Goal: Task Accomplishment & Management: Manage account settings

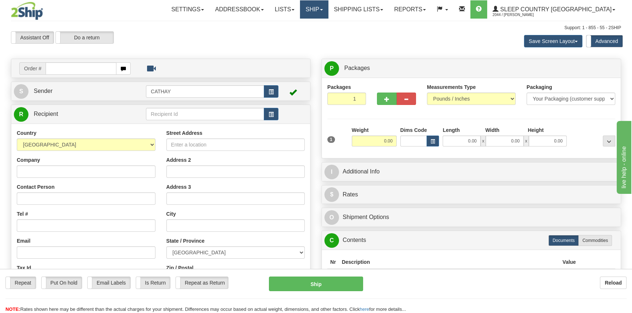
click at [328, 10] on link "Ship" at bounding box center [314, 9] width 28 height 18
click at [321, 36] on span "OnHold / Order Queue" at bounding box center [294, 35] width 51 height 6
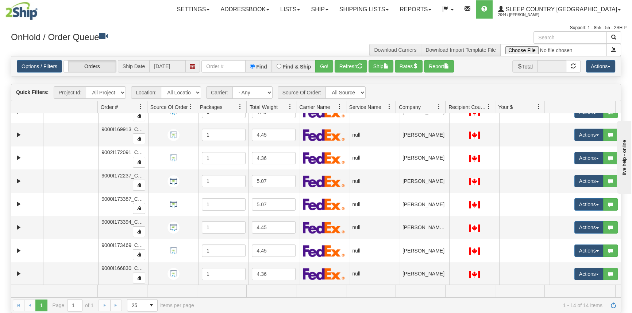
scroll to position [33, 0]
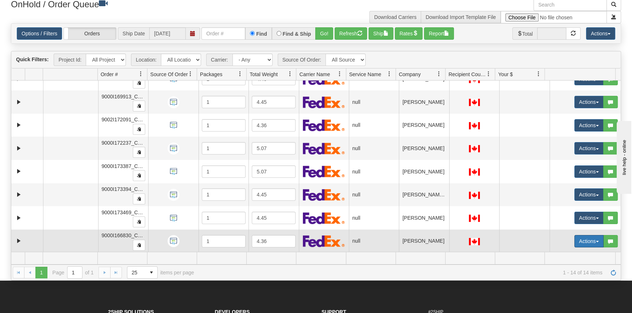
click at [584, 240] on button "Actions" at bounding box center [588, 241] width 29 height 12
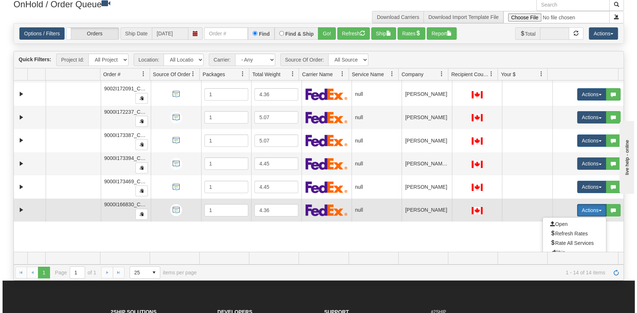
scroll to position [219, 0]
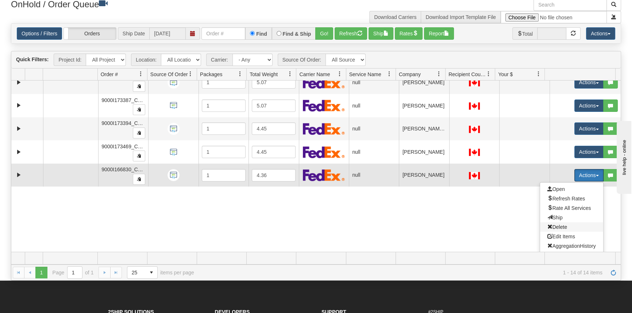
click at [555, 227] on span "Delete" at bounding box center [557, 227] width 20 height 6
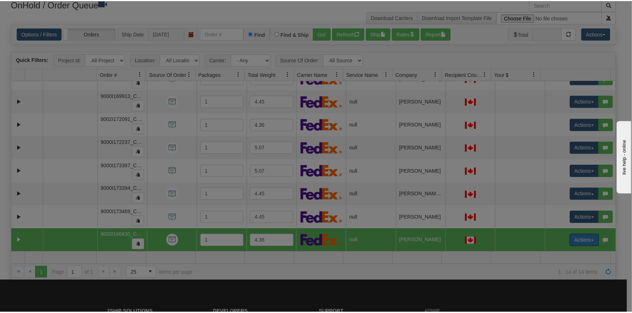
scroll to position [153, 0]
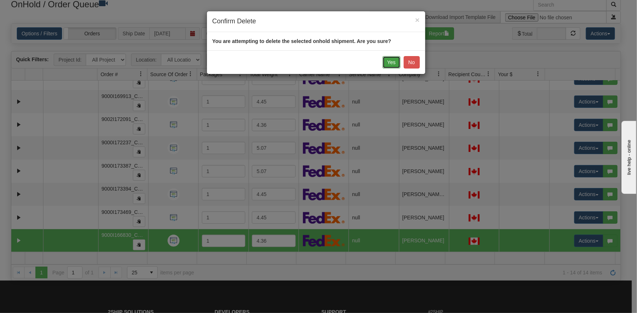
click at [387, 62] on button "Yes" at bounding box center [391, 62] width 18 height 12
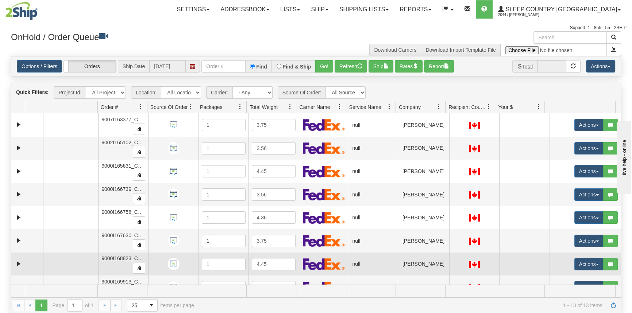
scroll to position [0, 0]
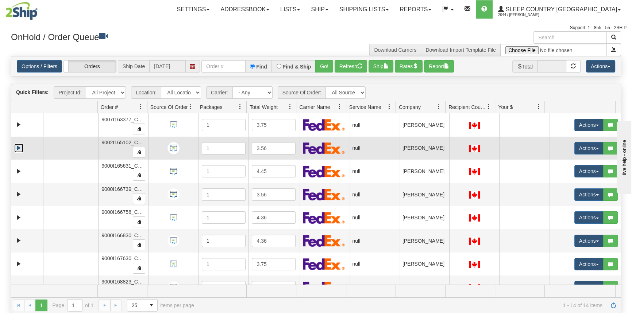
click at [17, 148] on link "Expand" at bounding box center [18, 148] width 9 height 9
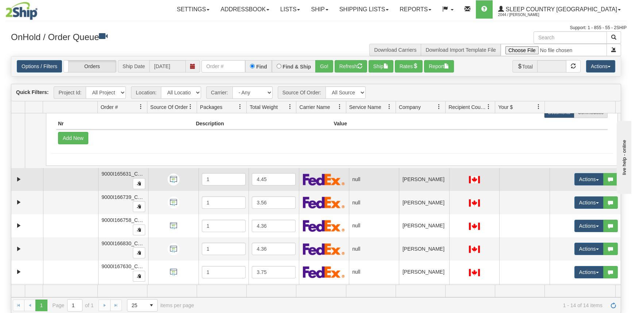
scroll to position [99, 0]
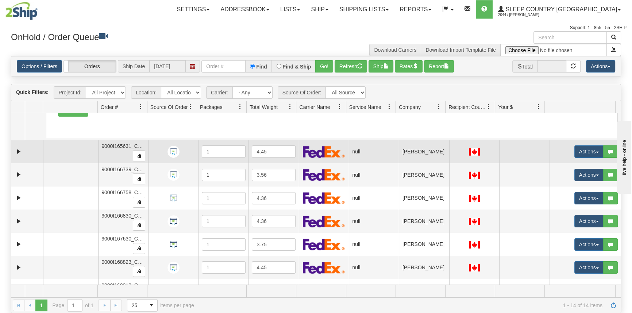
click at [11, 151] on div "Is equal to Is not equal to Contains Does not contains CAD USD EUR ZAR RON ANG …" at bounding box center [315, 185] width 621 height 258
click at [13, 150] on td at bounding box center [27, 152] width 32 height 23
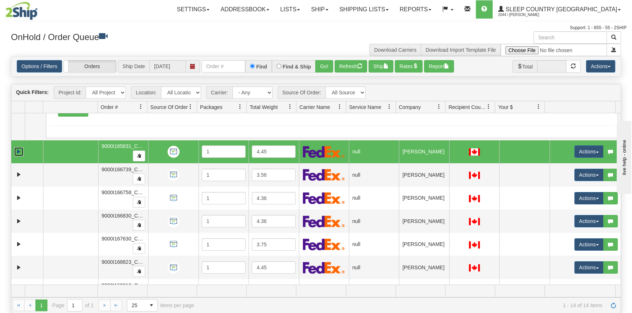
click at [16, 149] on link "Expand" at bounding box center [18, 151] width 9 height 9
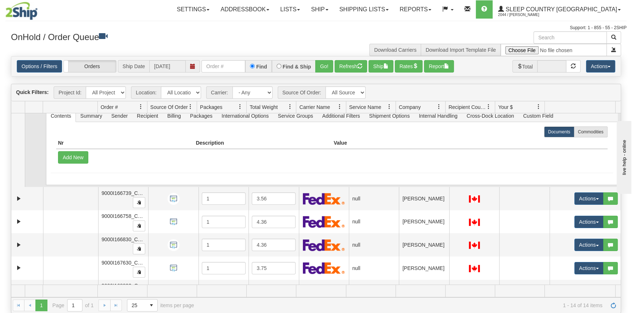
scroll to position [166, 0]
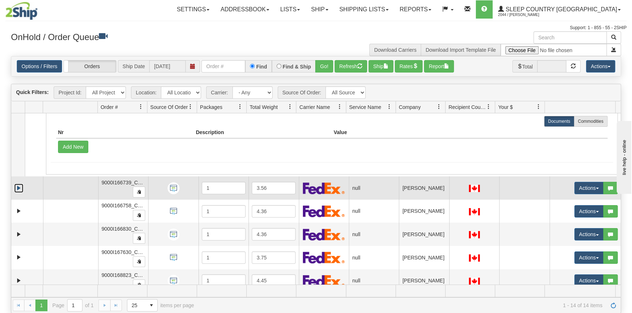
click at [18, 186] on link "Expand" at bounding box center [18, 188] width 9 height 9
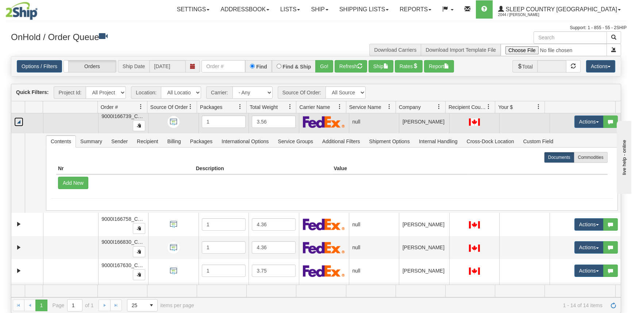
scroll to position [299, 0]
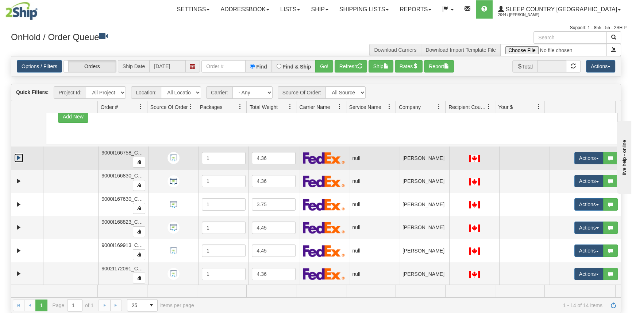
click at [16, 155] on link "Expand" at bounding box center [18, 158] width 9 height 9
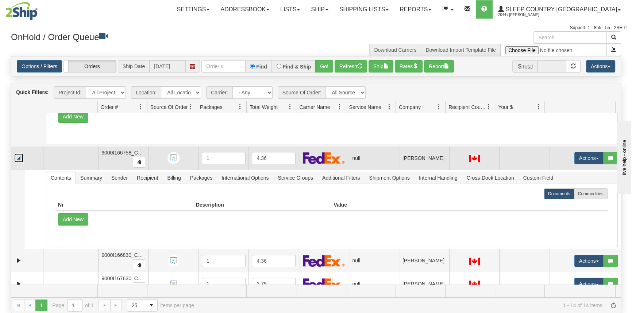
scroll to position [365, 0]
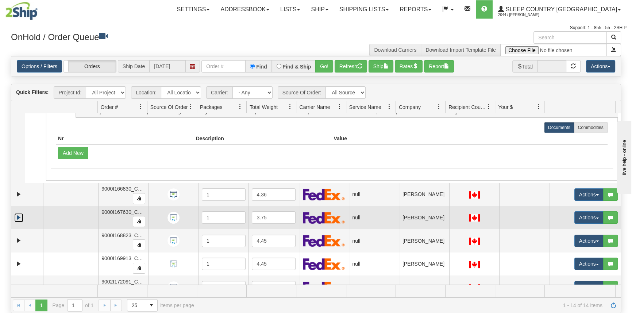
click at [18, 213] on link "Expand" at bounding box center [18, 217] width 9 height 9
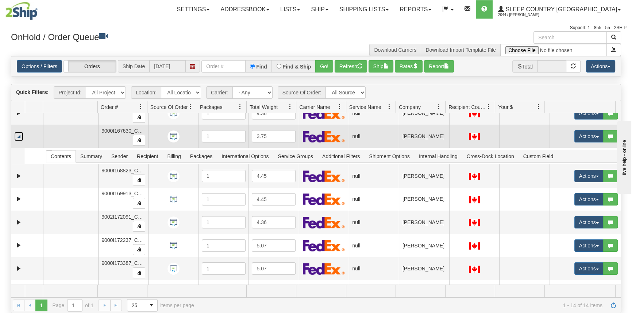
scroll to position [464, 0]
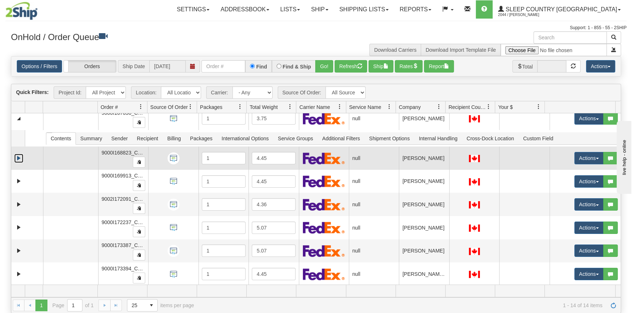
click at [21, 155] on link "Expand" at bounding box center [18, 158] width 9 height 9
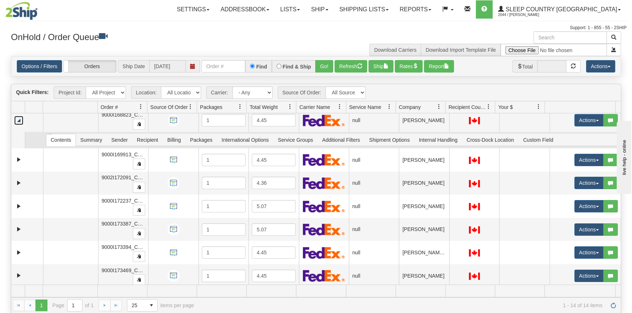
scroll to position [503, 0]
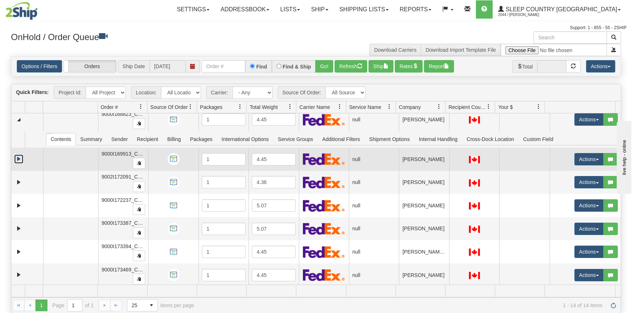
click at [16, 156] on link "Expand" at bounding box center [18, 159] width 9 height 9
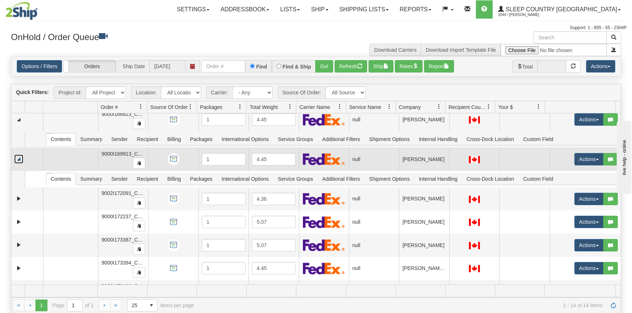
scroll to position [519, 0]
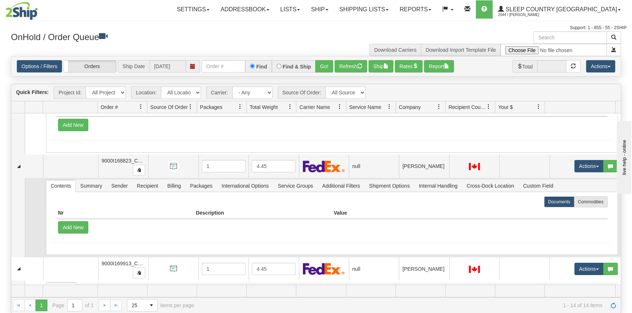
click at [37, 233] on td at bounding box center [34, 218] width 18 height 80
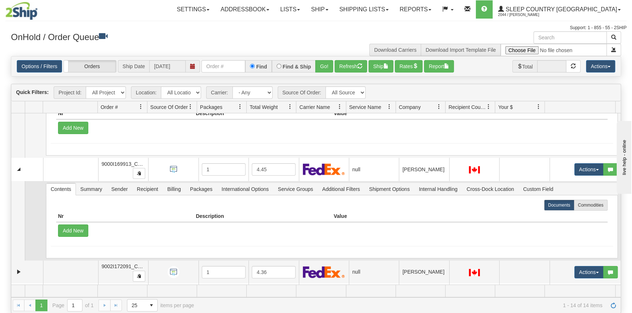
scroll to position [708, 0]
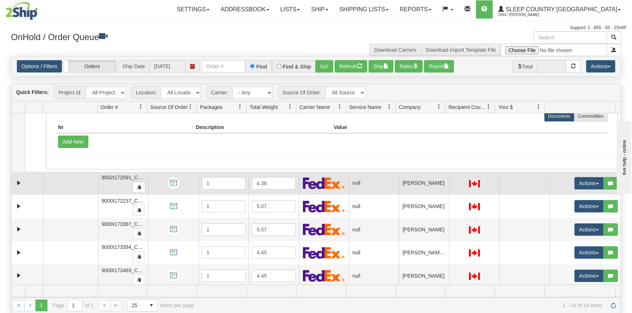
click at [22, 186] on td at bounding box center [27, 183] width 32 height 23
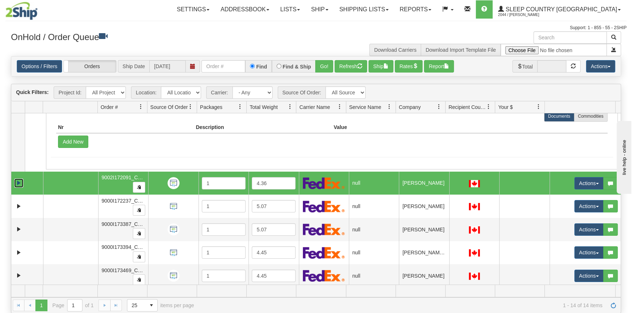
click at [17, 179] on link "Expand" at bounding box center [18, 183] width 9 height 9
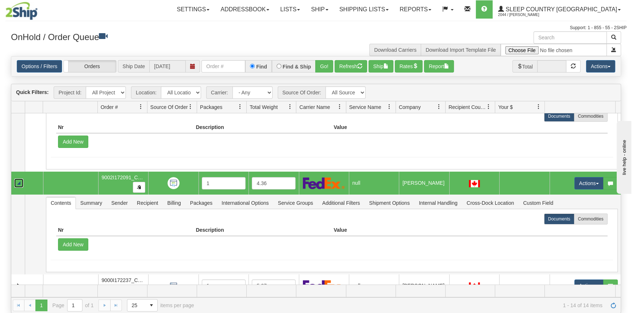
click at [87, 176] on td at bounding box center [70, 183] width 55 height 23
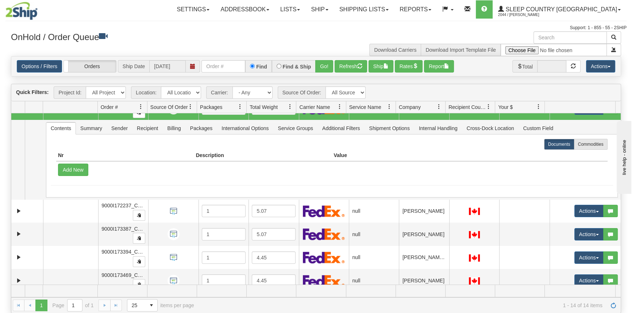
scroll to position [787, 0]
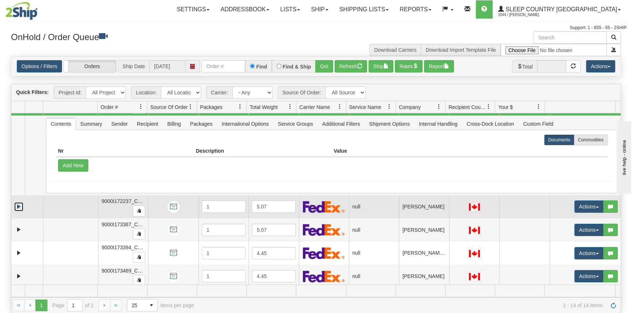
click at [18, 203] on link "Expand" at bounding box center [18, 207] width 9 height 9
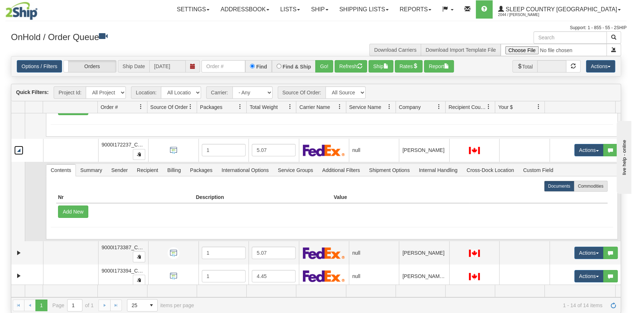
scroll to position [867, 0]
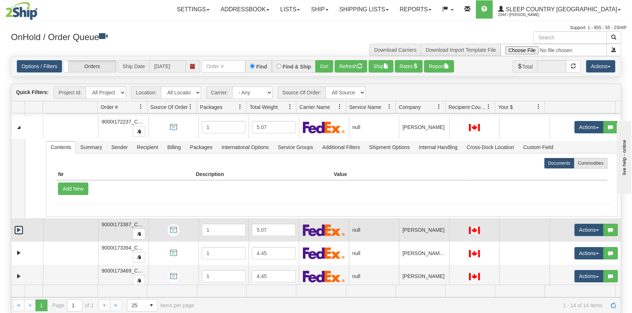
click at [18, 226] on link "Expand" at bounding box center [18, 230] width 9 height 9
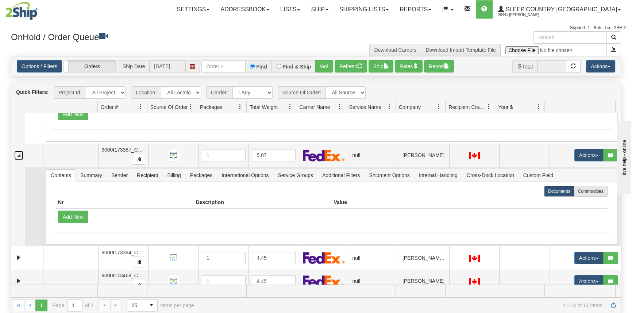
scroll to position [946, 0]
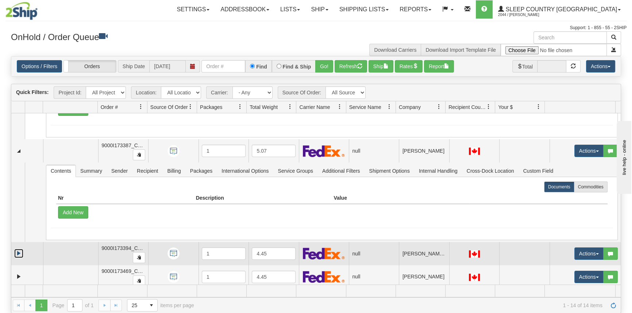
click at [20, 250] on link "Expand" at bounding box center [18, 253] width 9 height 9
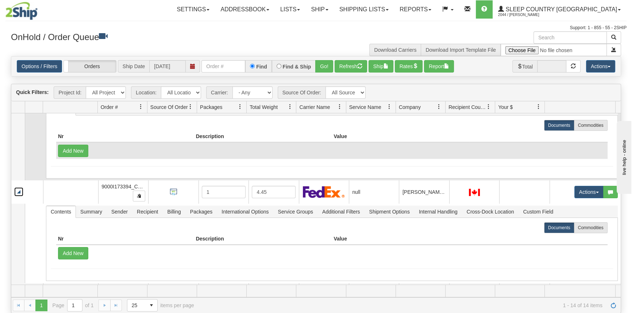
scroll to position [1025, 0]
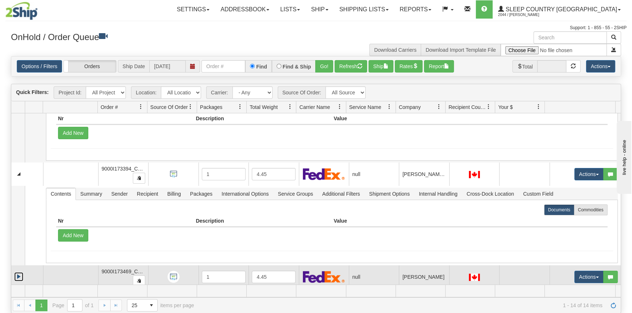
click at [17, 273] on link "Expand" at bounding box center [18, 277] width 9 height 9
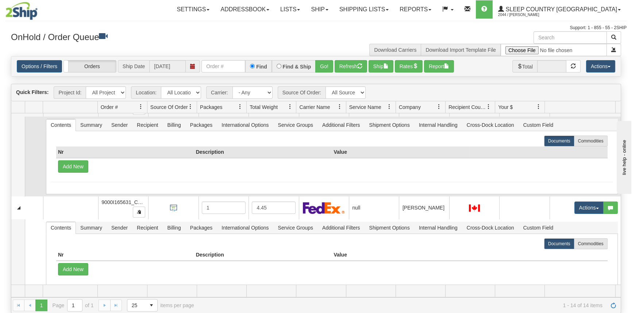
scroll to position [0, 0]
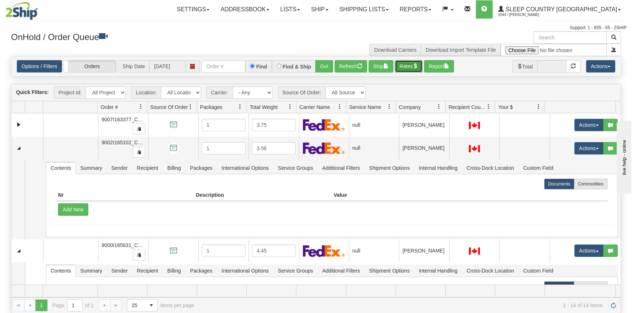
click at [410, 66] on button "Rates" at bounding box center [409, 66] width 28 height 12
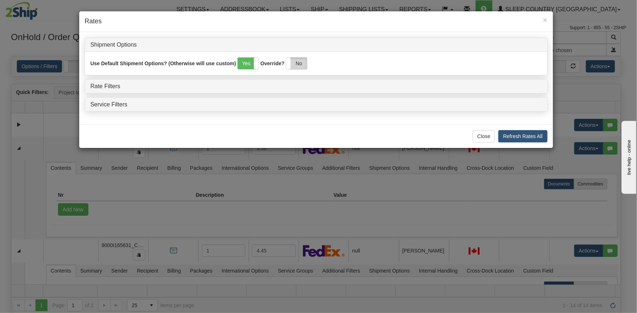
click at [297, 69] on label "No" at bounding box center [296, 64] width 21 height 12
click at [113, 90] on div "Rate Filters" at bounding box center [316, 87] width 462 height 14
click at [112, 87] on link "Rate Filters" at bounding box center [106, 86] width 30 height 6
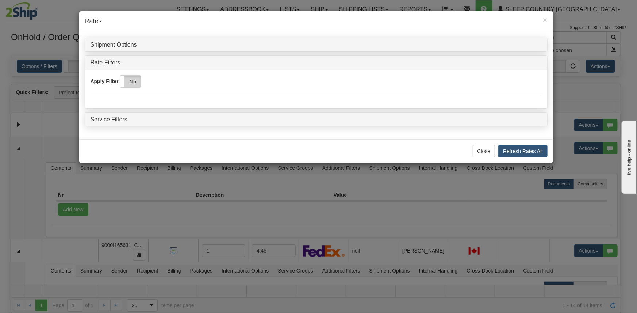
click at [136, 85] on label "No" at bounding box center [130, 82] width 21 height 12
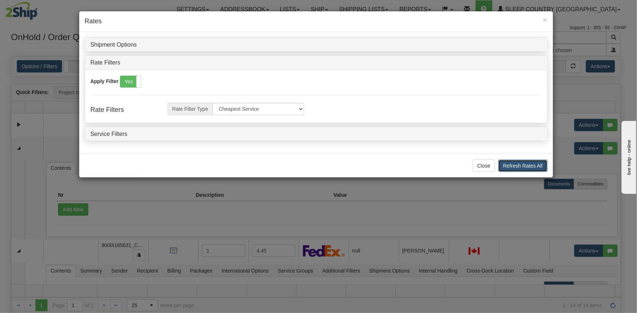
click at [534, 161] on button "Refresh Rates All" at bounding box center [522, 166] width 49 height 12
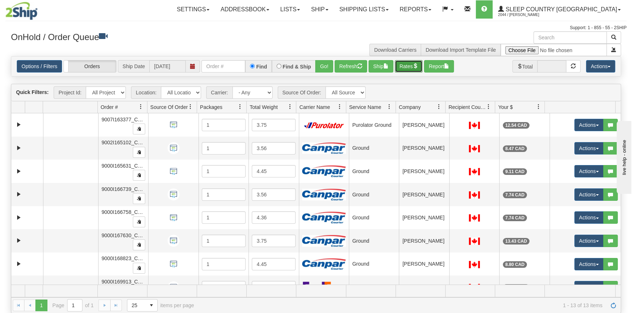
click at [402, 64] on button "Rates" at bounding box center [409, 66] width 28 height 12
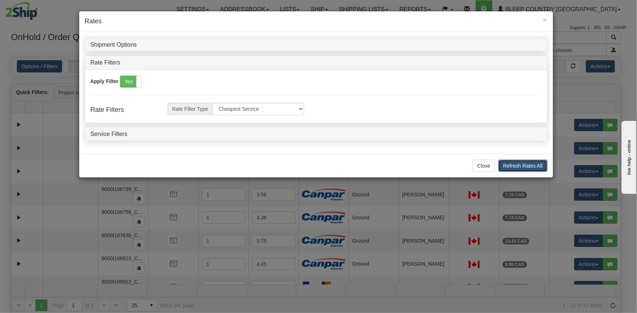
click at [527, 162] on button "Refresh Rates All" at bounding box center [522, 166] width 49 height 12
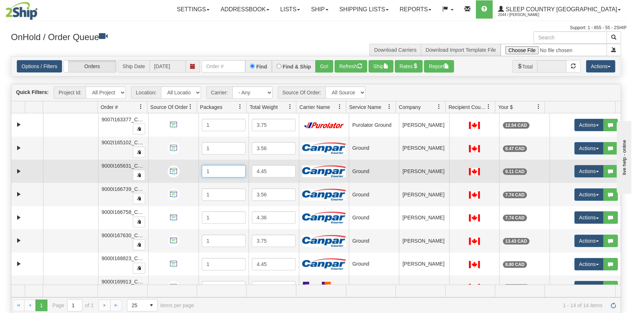
click at [202, 170] on input "1" at bounding box center [224, 171] width 44 height 12
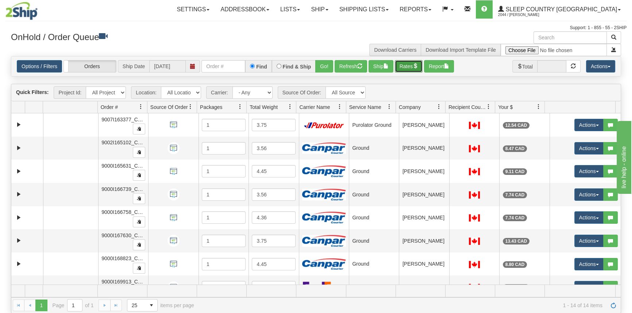
click at [412, 64] on button "Rates" at bounding box center [409, 66] width 28 height 12
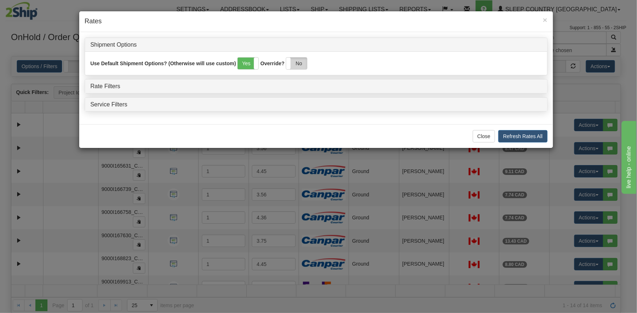
click at [292, 65] on label "No" at bounding box center [296, 64] width 21 height 12
click at [511, 135] on button "Refresh Rates All" at bounding box center [522, 136] width 49 height 12
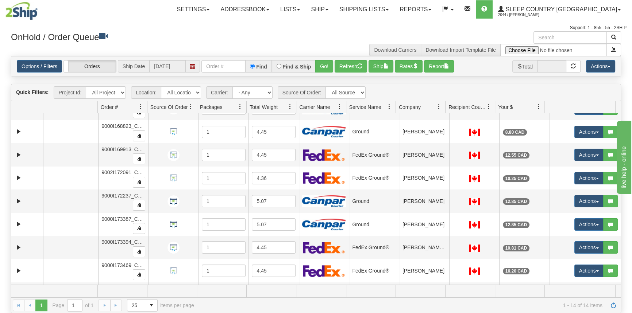
scroll to position [153, 0]
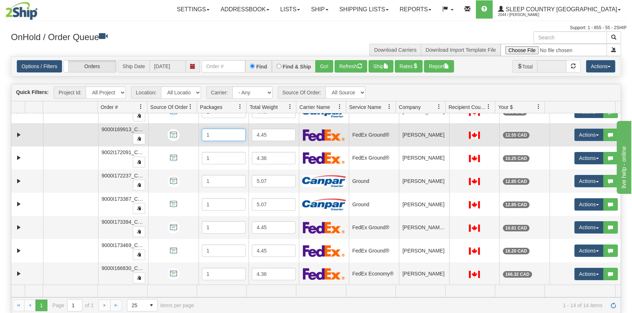
click at [203, 136] on input "1" at bounding box center [224, 135] width 44 height 12
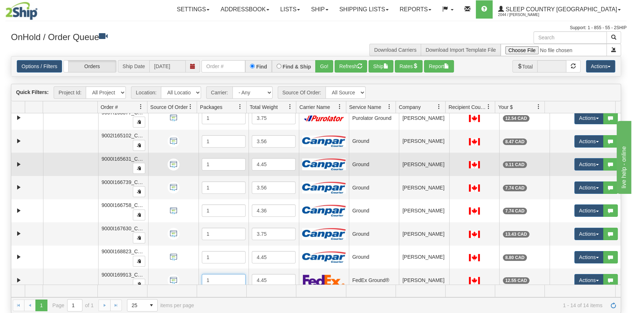
scroll to position [0, 0]
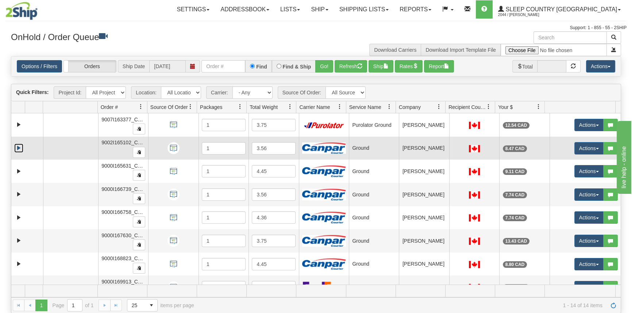
click at [17, 147] on link "Expand" at bounding box center [18, 148] width 9 height 9
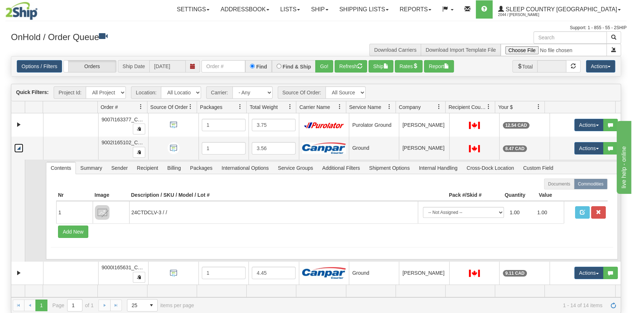
scroll to position [66, 0]
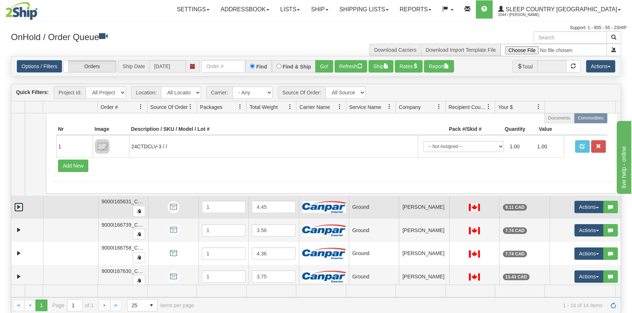
click at [20, 207] on link "Expand" at bounding box center [18, 207] width 9 height 9
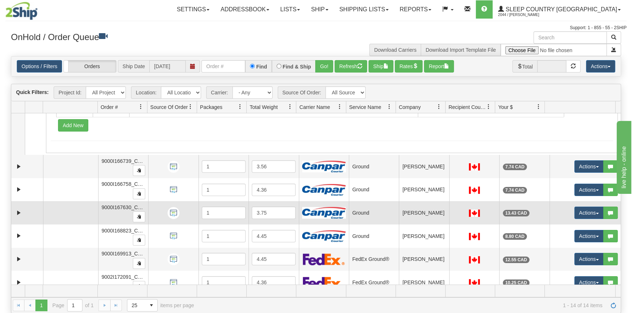
scroll to position [232, 0]
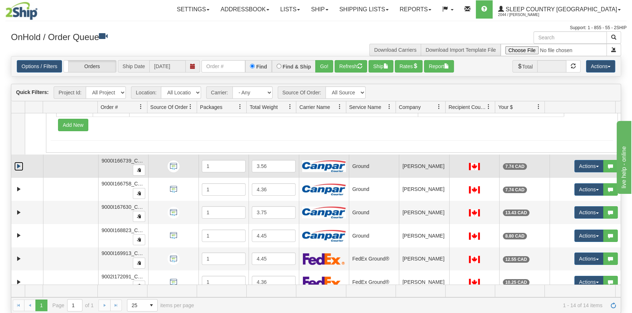
click at [18, 164] on link "Expand" at bounding box center [18, 166] width 9 height 9
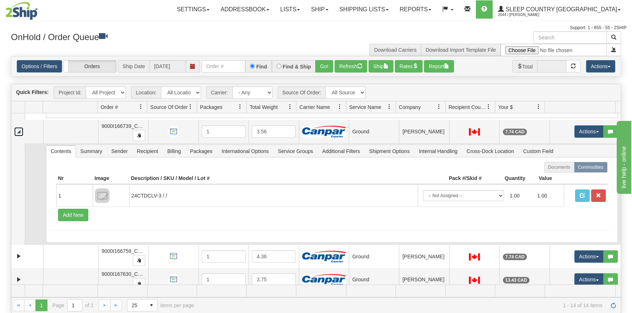
scroll to position [332, 0]
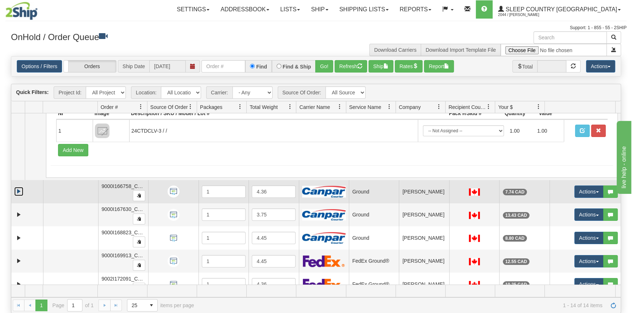
click at [15, 190] on link "Expand" at bounding box center [18, 191] width 9 height 9
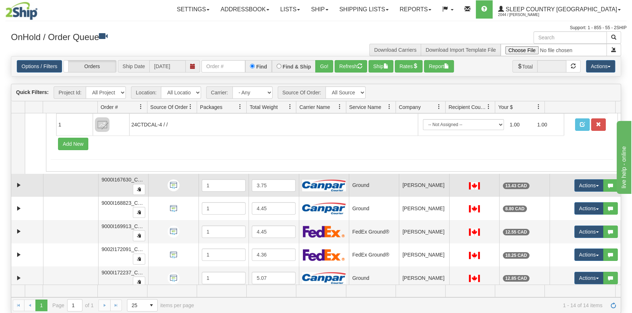
scroll to position [464, 0]
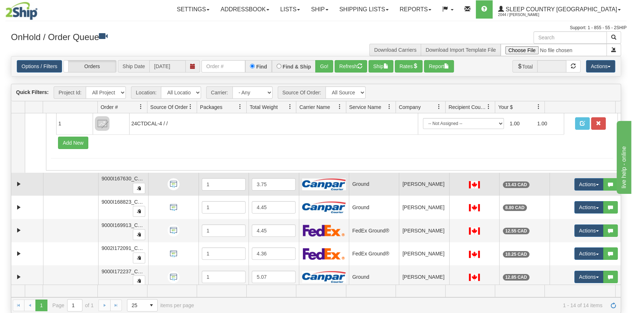
click at [14, 186] on td at bounding box center [27, 184] width 32 height 23
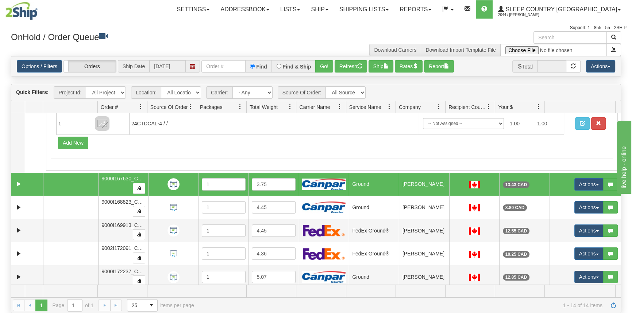
click at [14, 182] on td at bounding box center [27, 184] width 32 height 23
click at [18, 182] on link "Expand" at bounding box center [18, 184] width 9 height 9
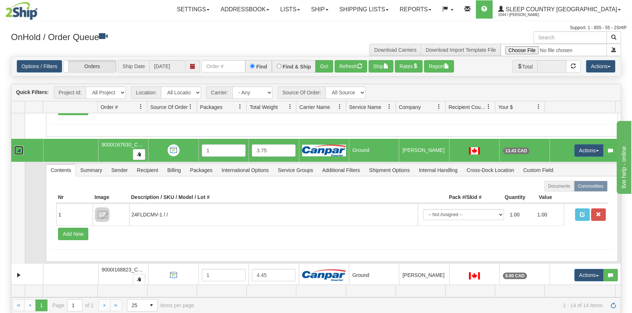
scroll to position [564, 0]
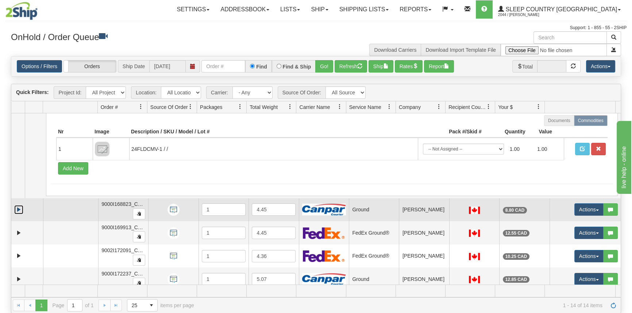
click at [20, 208] on link "Expand" at bounding box center [18, 209] width 9 height 9
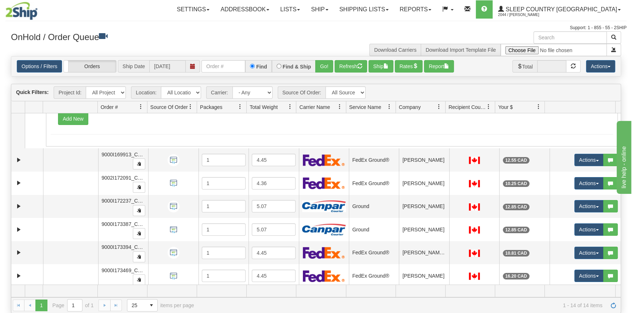
scroll to position [762, 0]
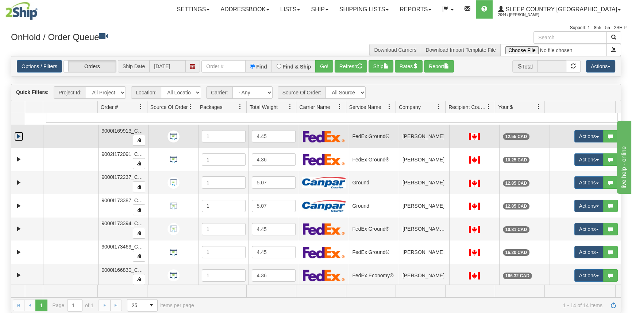
click at [19, 134] on link "Expand" at bounding box center [18, 136] width 9 height 9
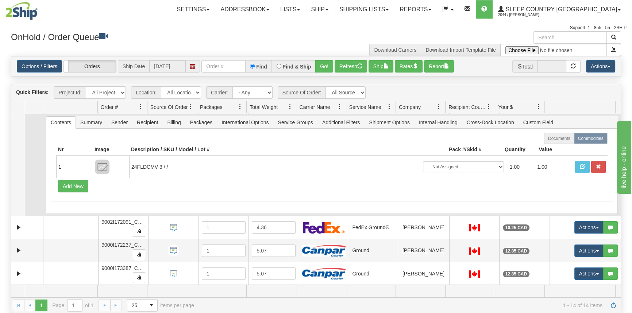
scroll to position [862, 0]
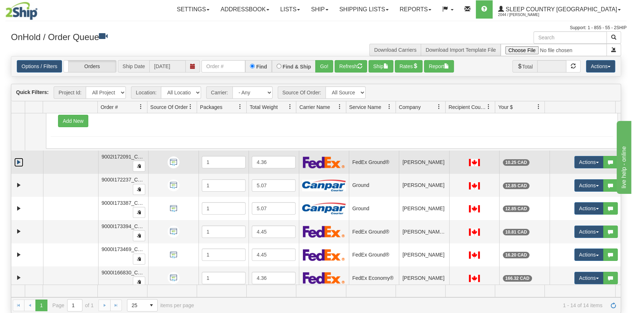
click at [19, 158] on link "Expand" at bounding box center [18, 162] width 9 height 9
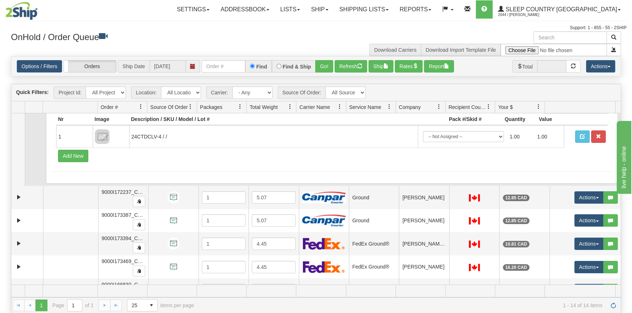
scroll to position [955, 0]
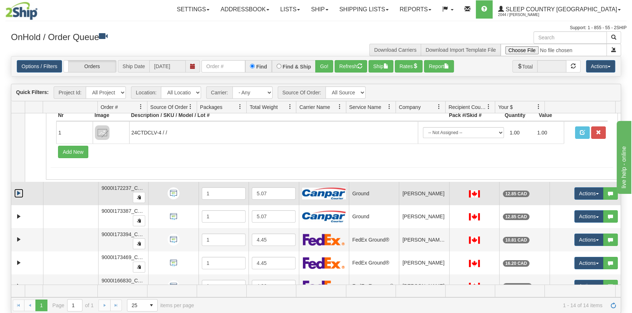
click at [22, 191] on link "Expand" at bounding box center [18, 193] width 9 height 9
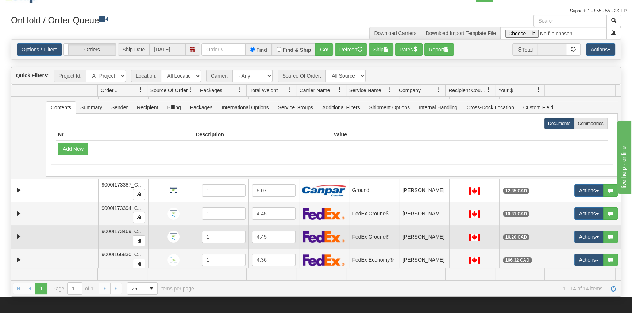
scroll to position [33, 0]
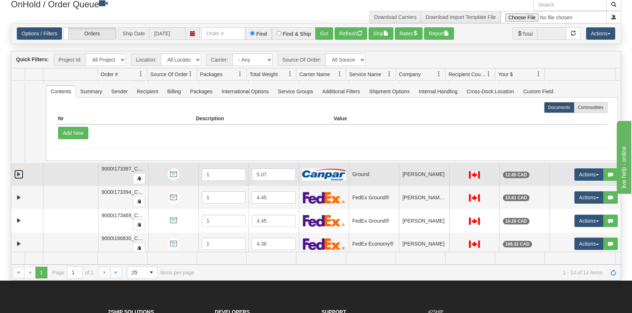
click at [20, 170] on link "Expand" at bounding box center [18, 174] width 9 height 9
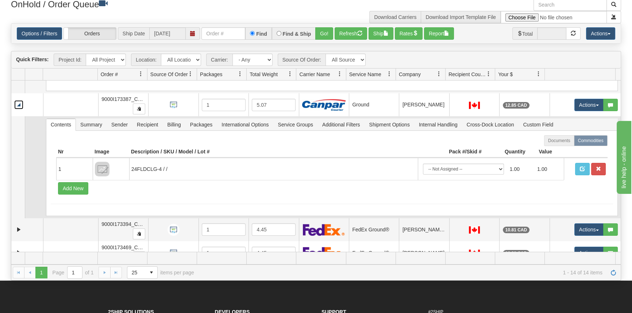
scroll to position [1146, 0]
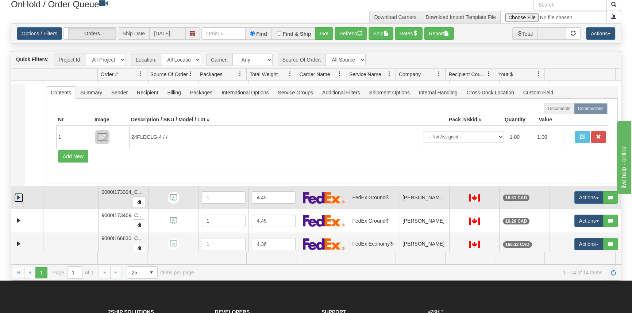
click at [19, 193] on link "Expand" at bounding box center [18, 197] width 9 height 9
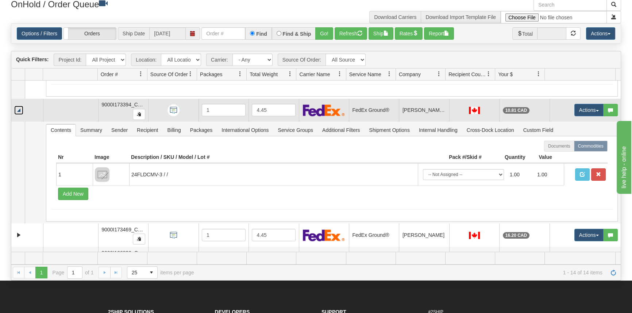
scroll to position [1248, 0]
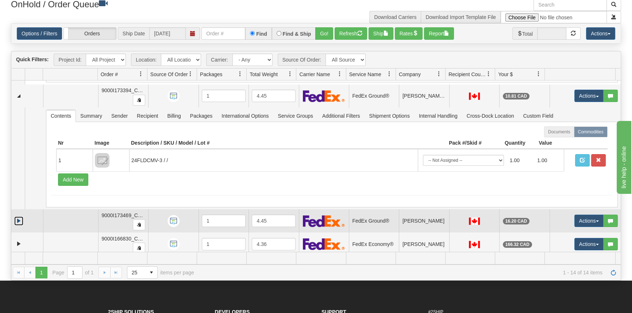
click at [18, 217] on link "Expand" at bounding box center [18, 221] width 9 height 9
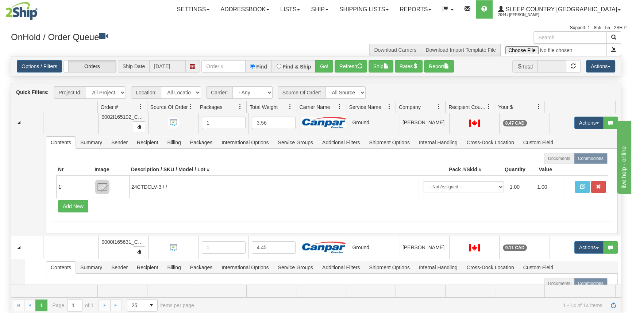
scroll to position [0, 0]
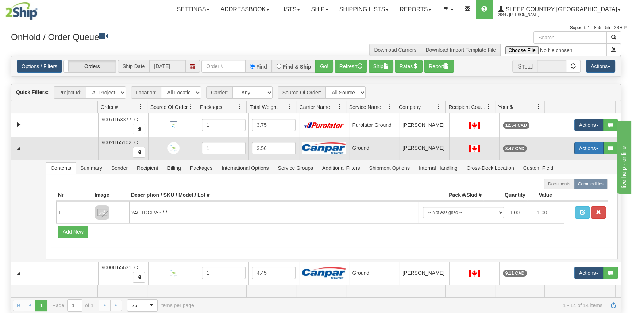
click at [579, 147] on button "Actions" at bounding box center [588, 148] width 29 height 12
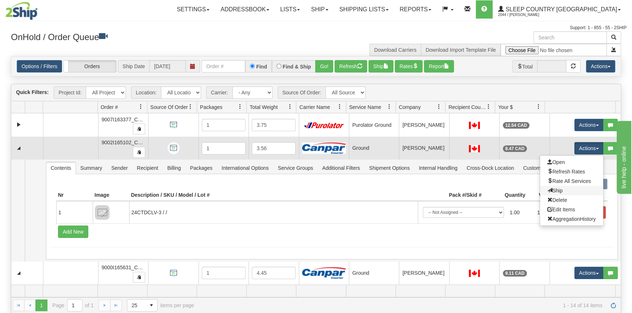
click at [560, 189] on link "Ship" at bounding box center [571, 190] width 63 height 9
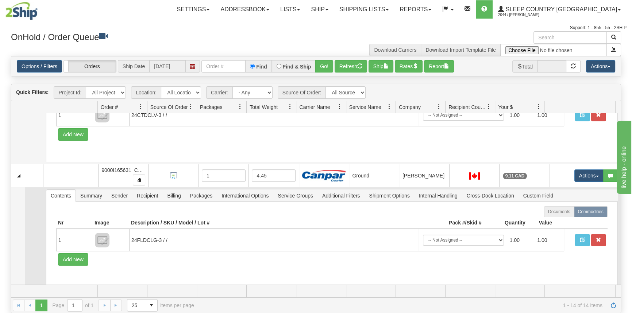
scroll to position [99, 0]
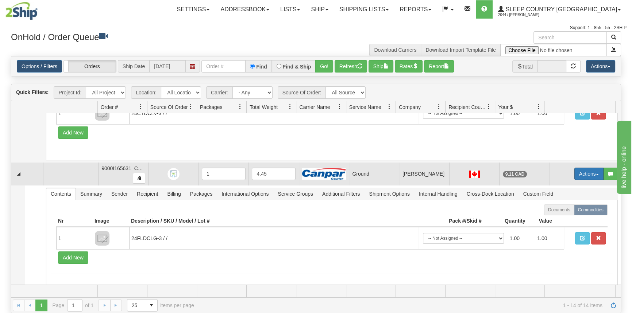
click at [591, 172] on button "Actions" at bounding box center [588, 174] width 29 height 12
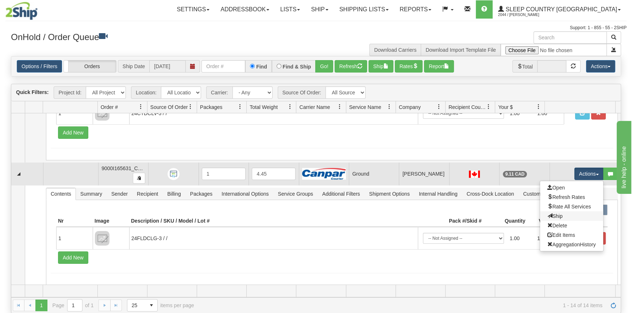
click at [569, 212] on link "Ship" at bounding box center [571, 216] width 63 height 9
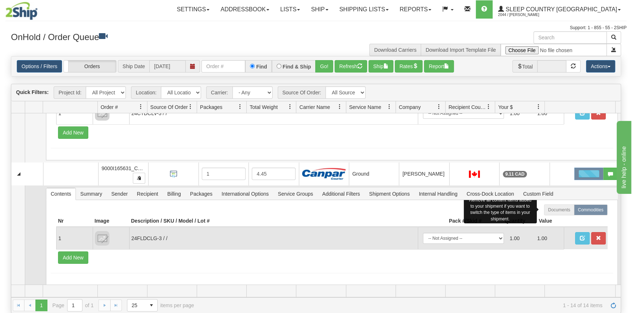
scroll to position [199, 0]
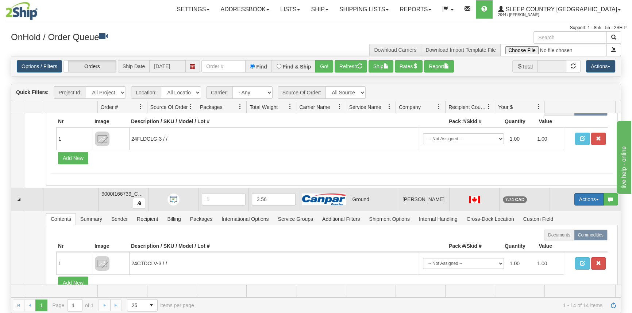
click at [580, 196] on button "Actions" at bounding box center [588, 199] width 29 height 12
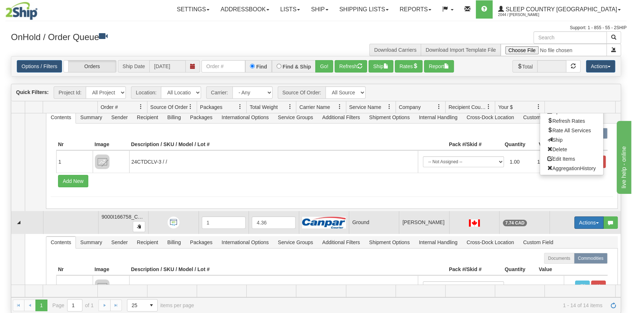
click at [581, 223] on button "Actions" at bounding box center [588, 223] width 29 height 12
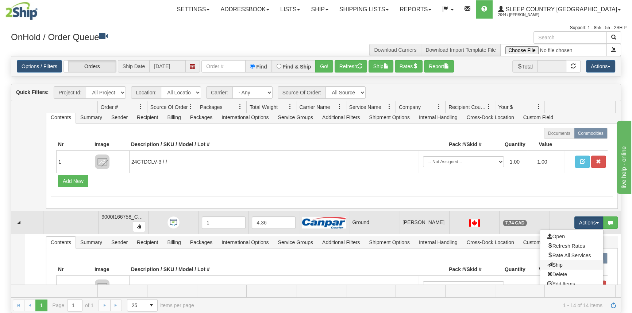
click at [562, 262] on link "Ship" at bounding box center [571, 265] width 63 height 9
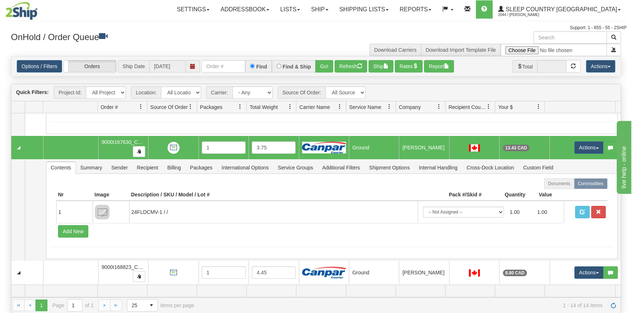
scroll to position [265, 0]
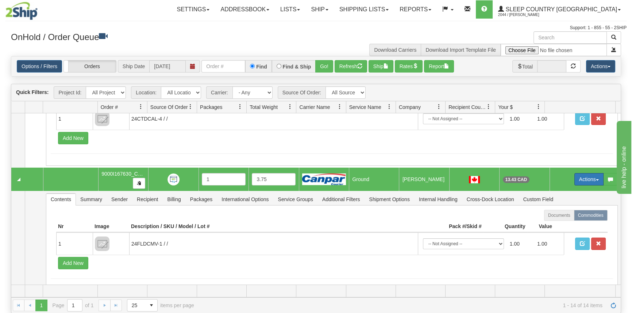
click at [581, 177] on button "Actions" at bounding box center [588, 179] width 29 height 12
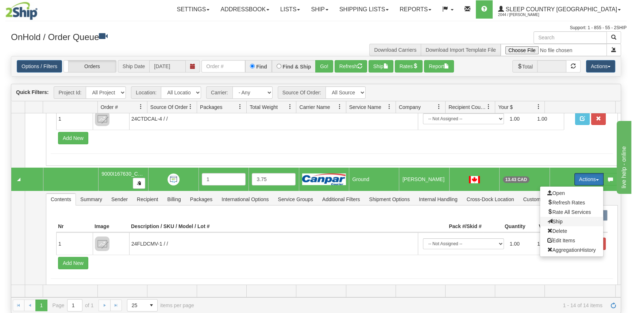
click at [557, 219] on span "Ship" at bounding box center [554, 222] width 15 height 6
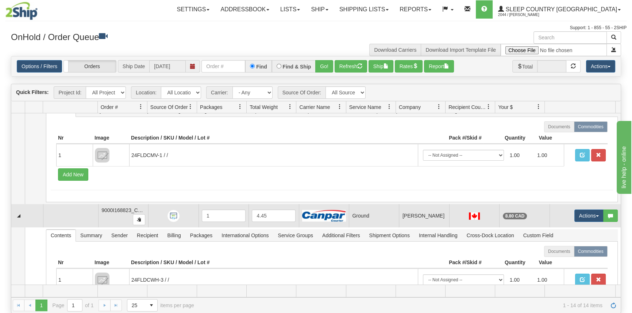
scroll to position [365, 0]
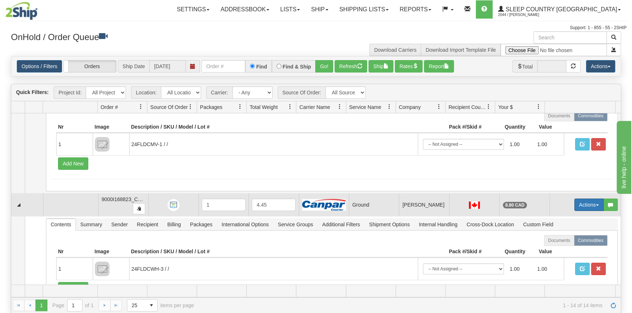
click at [579, 204] on button "Actions" at bounding box center [588, 205] width 29 height 12
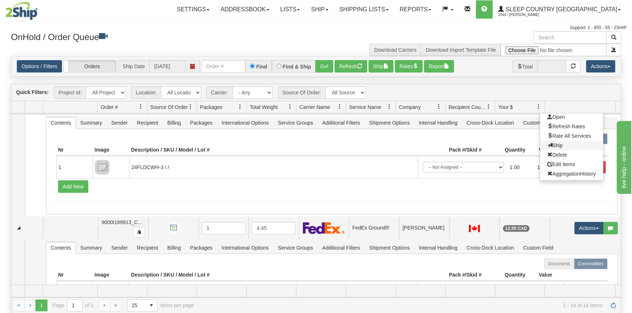
click at [557, 143] on span "Ship" at bounding box center [554, 146] width 15 height 6
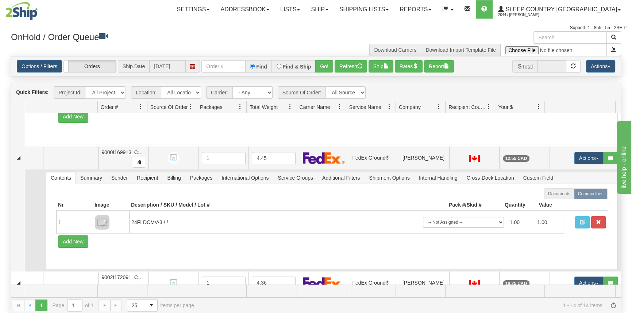
scroll to position [464, 0]
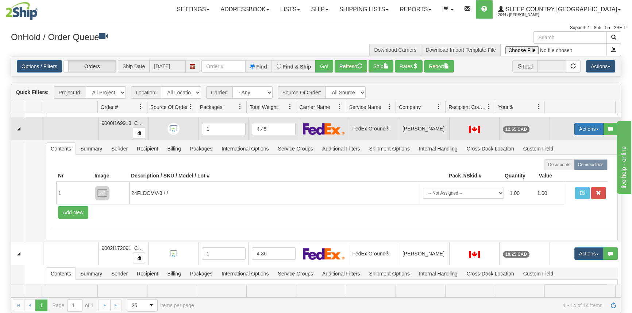
click at [580, 124] on button "Actions" at bounding box center [588, 129] width 29 height 12
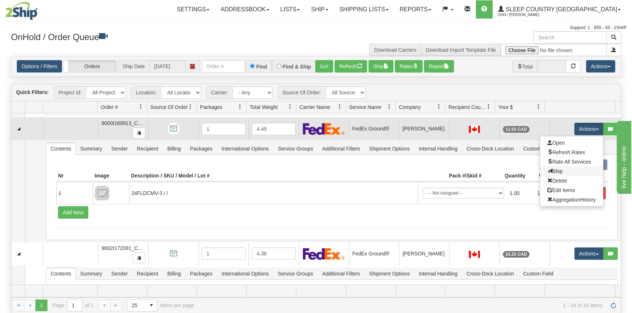
click at [563, 172] on link "Ship" at bounding box center [571, 171] width 63 height 9
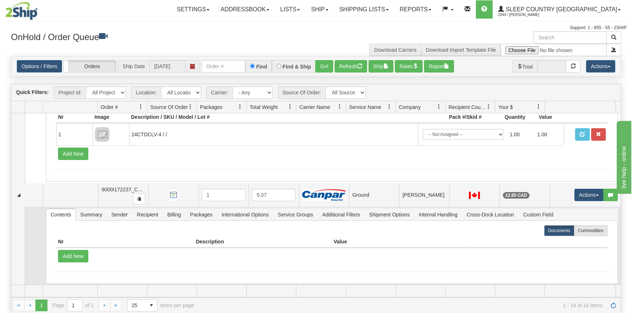
scroll to position [564, 0]
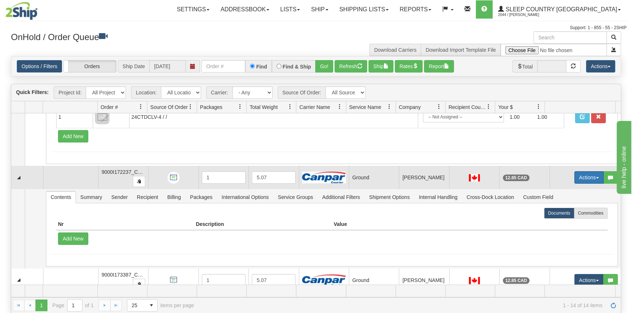
click at [583, 177] on button "Actions" at bounding box center [588, 178] width 29 height 12
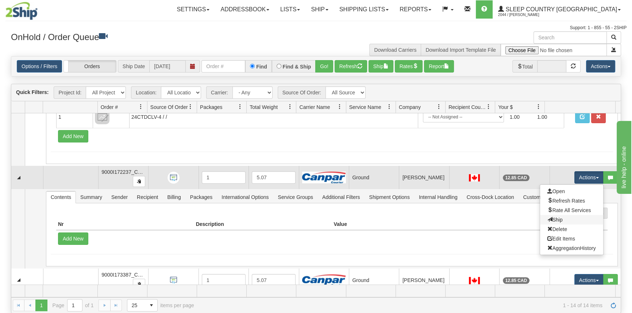
click at [564, 217] on link "Ship" at bounding box center [571, 219] width 63 height 9
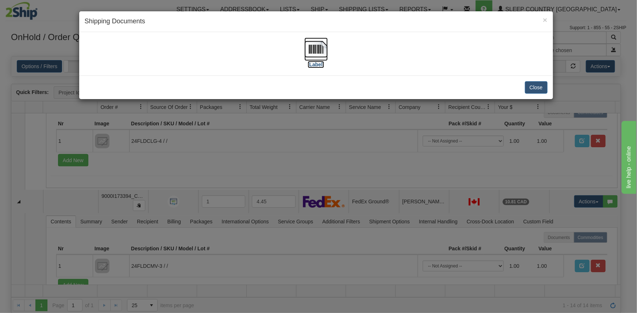
click at [316, 61] on label "[Label]" at bounding box center [316, 64] width 17 height 7
click at [534, 88] on button "Close" at bounding box center [536, 87] width 23 height 12
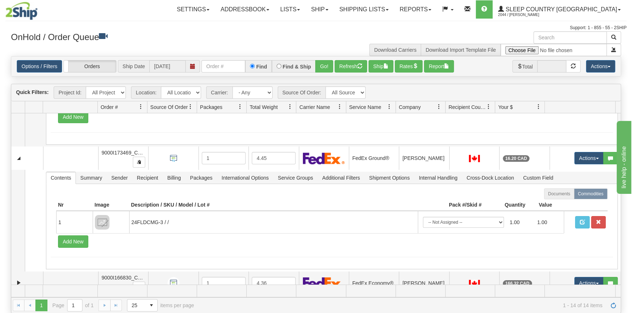
scroll to position [740, 0]
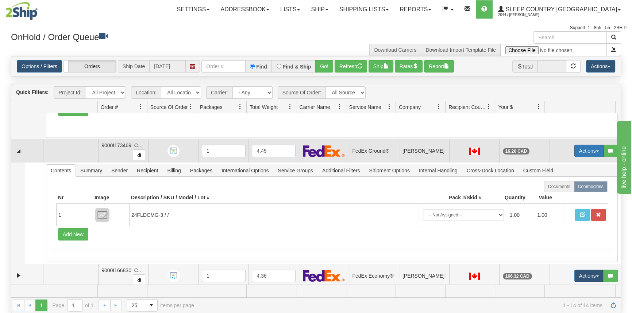
click at [582, 152] on button "Actions" at bounding box center [588, 151] width 29 height 12
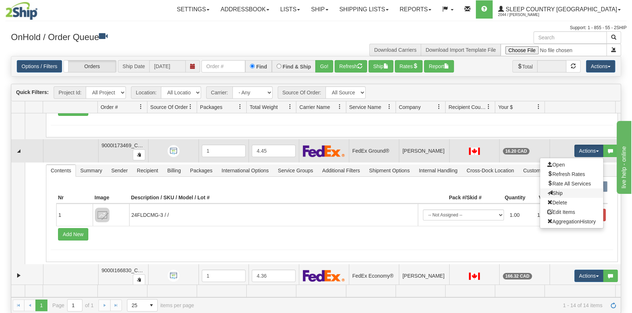
click at [571, 191] on link "Ship" at bounding box center [571, 193] width 63 height 9
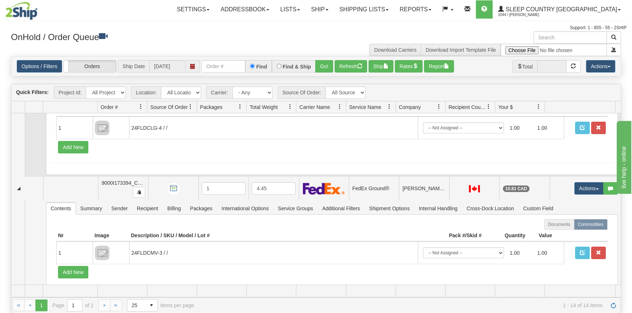
scroll to position [574, 0]
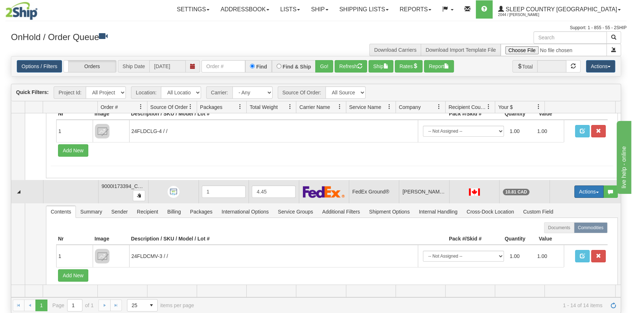
click at [586, 190] on button "Actions" at bounding box center [588, 192] width 29 height 12
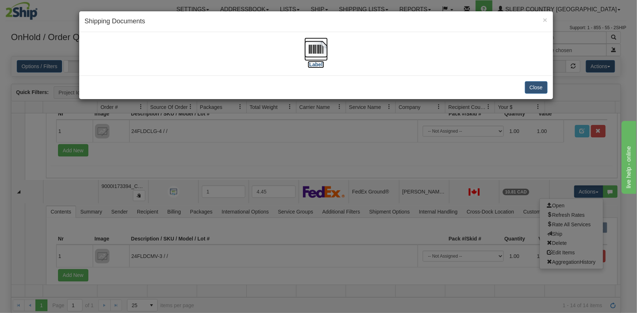
click at [317, 63] on label "[Label]" at bounding box center [316, 64] width 17 height 7
click at [538, 92] on button "Close" at bounding box center [536, 87] width 23 height 12
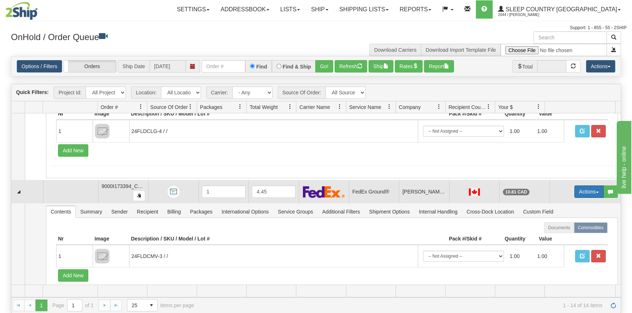
click at [574, 191] on button "Actions" at bounding box center [588, 192] width 29 height 12
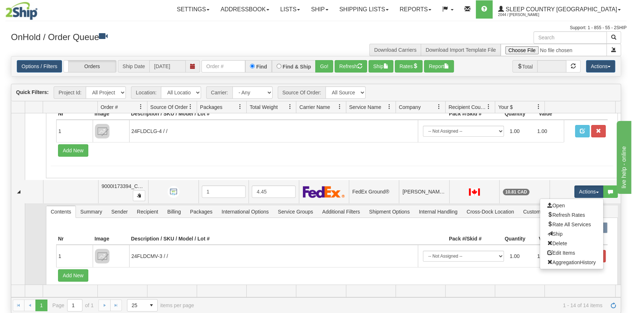
click at [561, 231] on link "Ship" at bounding box center [571, 234] width 63 height 9
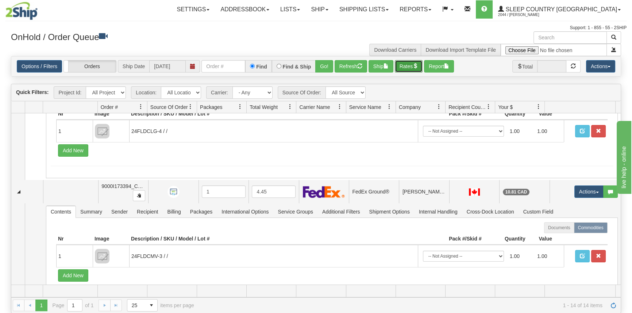
click at [411, 69] on button "Rates" at bounding box center [409, 66] width 28 height 12
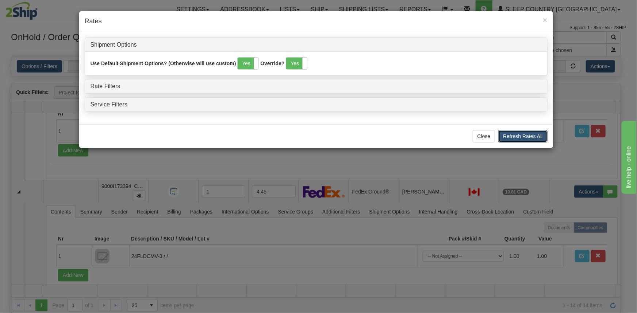
click at [523, 134] on button "Refresh Rates All" at bounding box center [522, 136] width 49 height 12
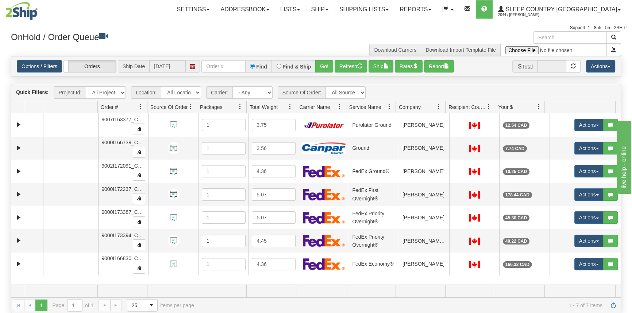
scroll to position [0, 0]
click at [401, 65] on button "Rates" at bounding box center [409, 66] width 28 height 12
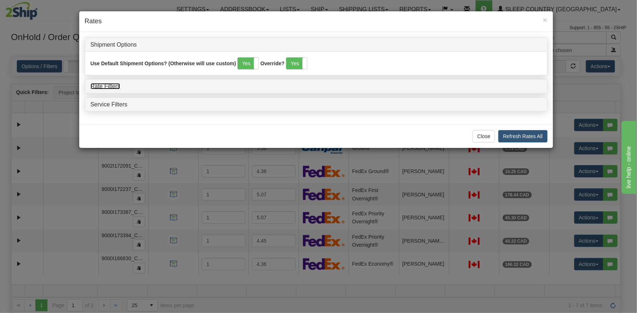
click at [113, 84] on link "Rate Filters" at bounding box center [106, 86] width 30 height 6
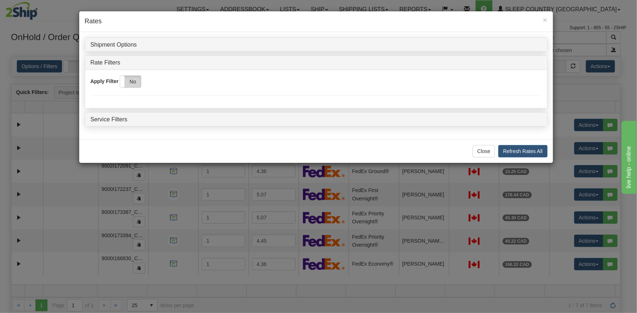
click at [139, 81] on label "No" at bounding box center [130, 82] width 21 height 12
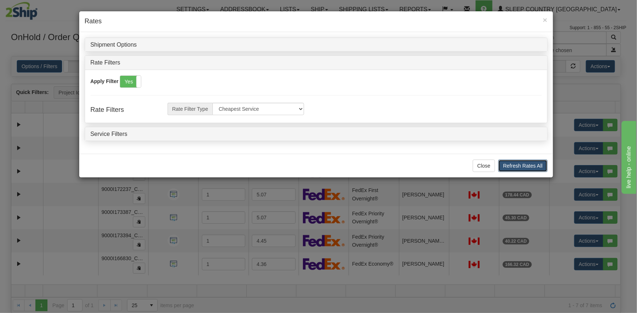
click at [522, 164] on button "Refresh Rates All" at bounding box center [522, 166] width 49 height 12
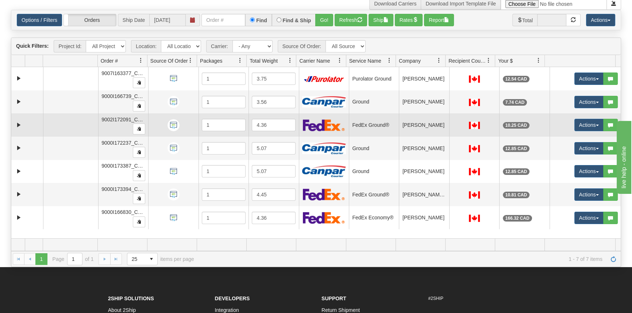
scroll to position [66, 0]
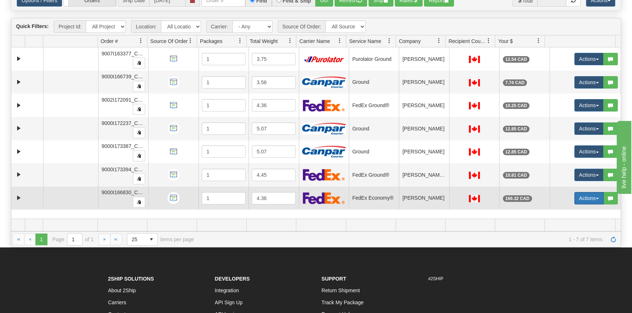
click at [591, 195] on button "Actions" at bounding box center [588, 198] width 29 height 12
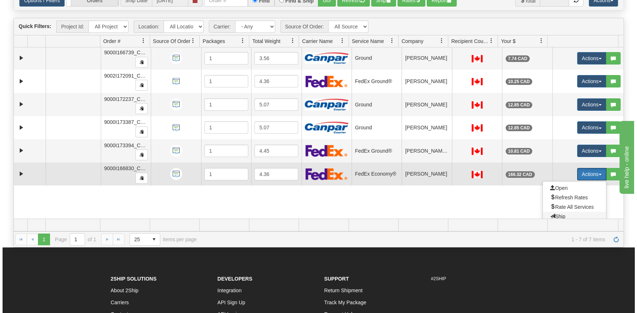
scroll to position [57, 0]
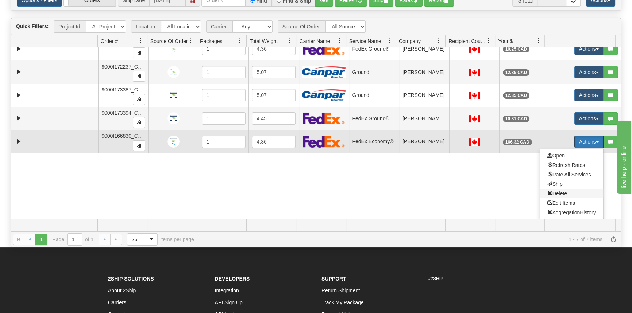
click at [561, 191] on span "Delete" at bounding box center [557, 194] width 20 height 6
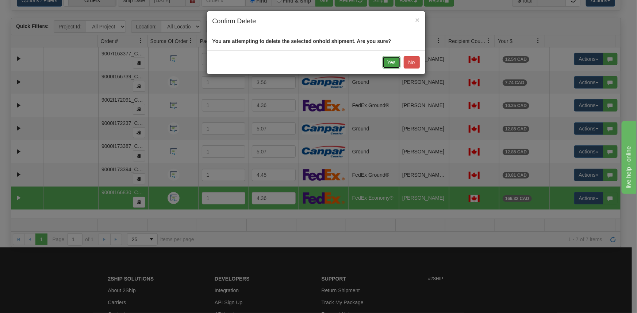
click at [396, 61] on button "Yes" at bounding box center [391, 62] width 18 height 12
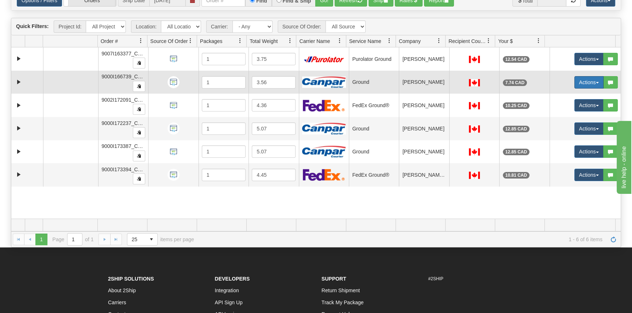
drag, startPoint x: 574, startPoint y: 84, endPoint x: 575, endPoint y: 88, distance: 4.5
click at [574, 84] on button "Actions" at bounding box center [588, 82] width 29 height 12
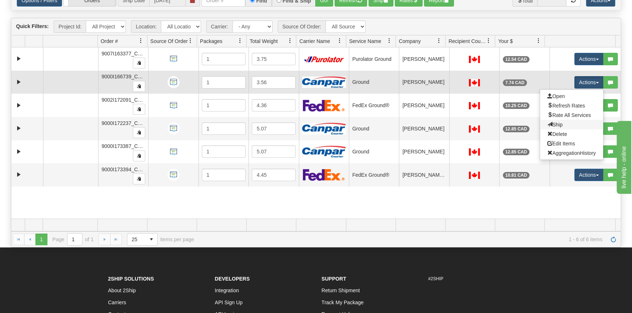
click at [562, 120] on link "Ship" at bounding box center [571, 124] width 63 height 9
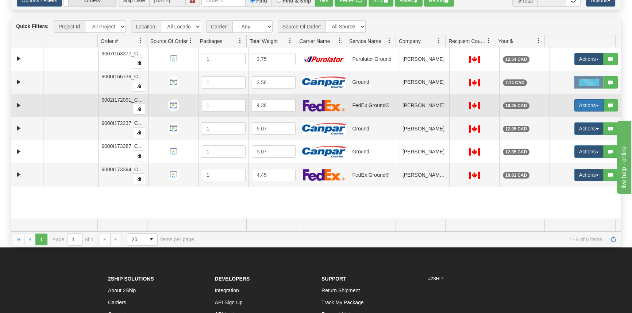
click at [584, 108] on button "Actions" at bounding box center [588, 105] width 29 height 12
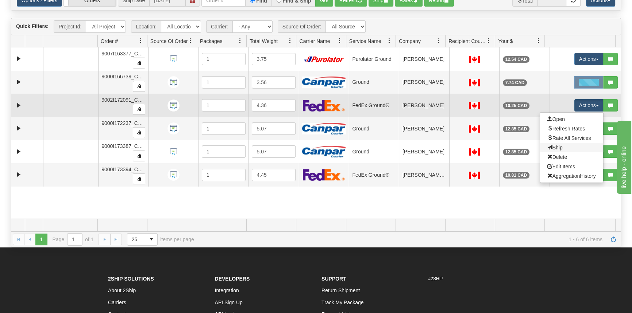
click at [570, 147] on link "Ship" at bounding box center [571, 147] width 63 height 9
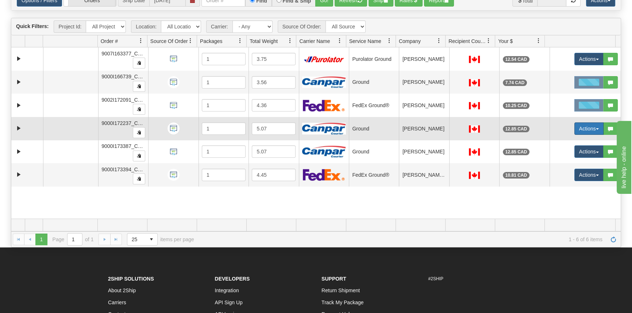
click at [584, 124] on button "Actions" at bounding box center [588, 129] width 29 height 12
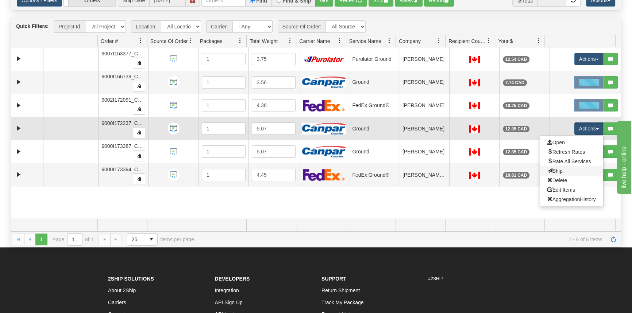
click at [563, 166] on link "Ship" at bounding box center [571, 170] width 63 height 9
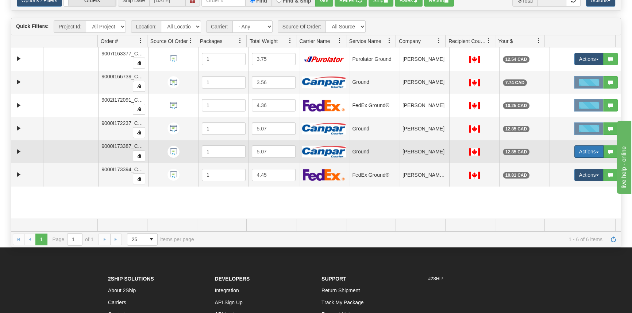
click at [581, 148] on button "Actions" at bounding box center [588, 152] width 29 height 12
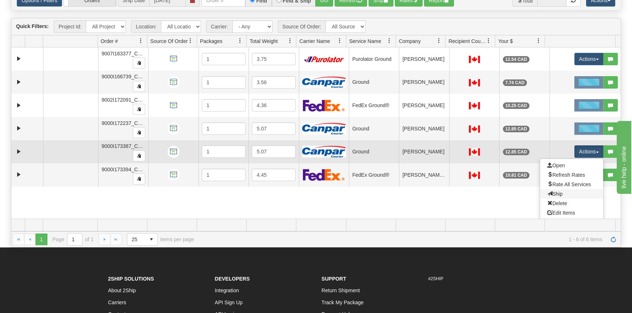
click at [565, 190] on link "Ship" at bounding box center [571, 193] width 63 height 9
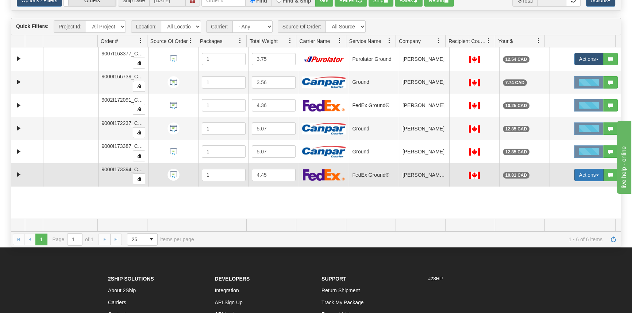
click at [574, 179] on button "Actions" at bounding box center [588, 175] width 29 height 12
click at [554, 215] on span "Ship" at bounding box center [554, 218] width 15 height 6
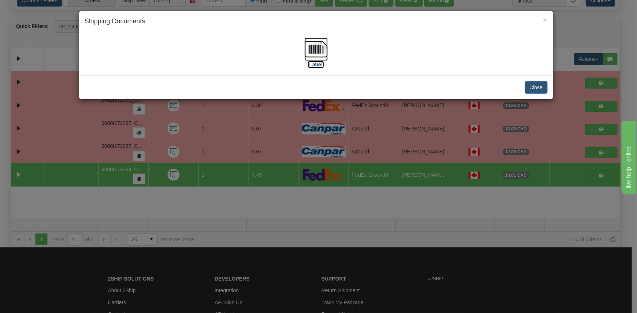
click at [319, 63] on label "[Label]" at bounding box center [316, 64] width 17 height 7
drag, startPoint x: 485, startPoint y: 66, endPoint x: 491, endPoint y: 68, distance: 5.9
click at [486, 66] on div "[Label]" at bounding box center [316, 54] width 463 height 32
click at [547, 89] on button "Close" at bounding box center [536, 87] width 23 height 12
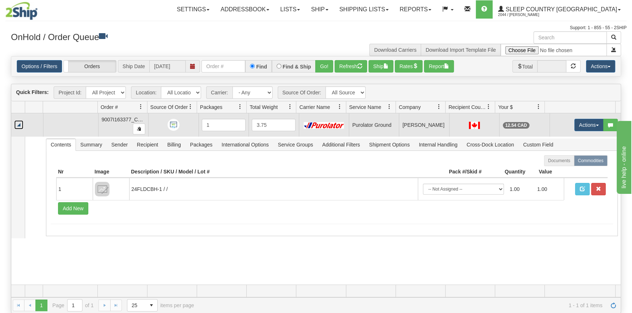
click at [19, 124] on link "Collapse" at bounding box center [18, 124] width 9 height 9
